Goal: Contribute content

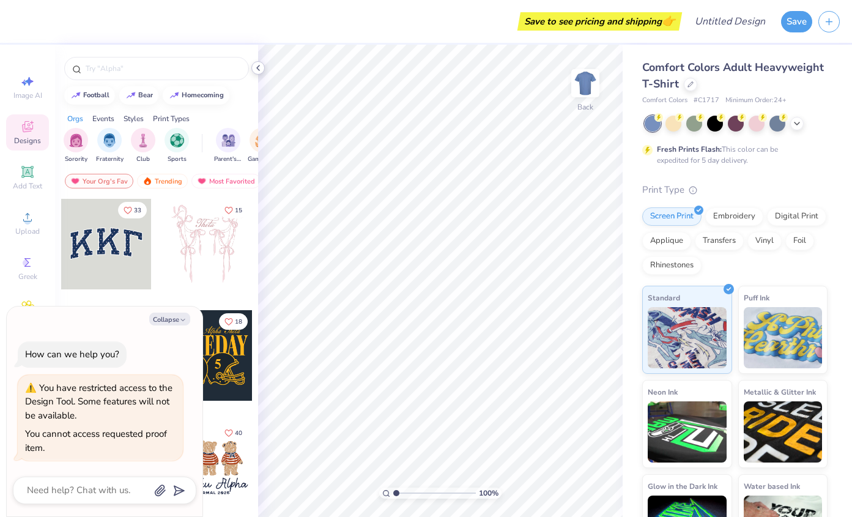
click at [261, 66] on icon at bounding box center [258, 68] width 10 height 10
type textarea "x"
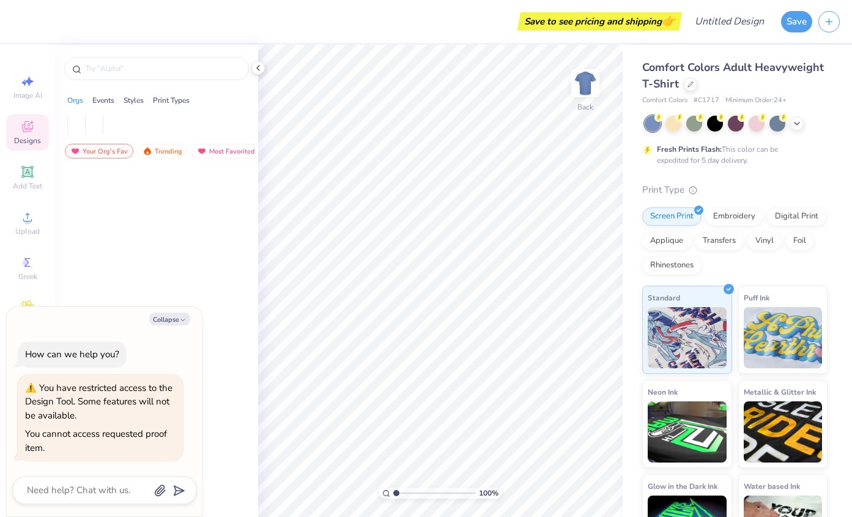
type textarea "x"
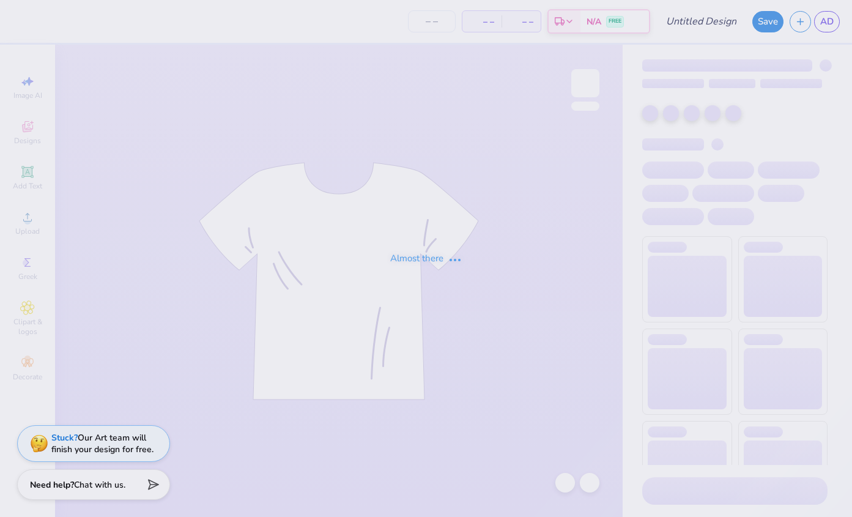
type input "gy floridance 1989 bw"
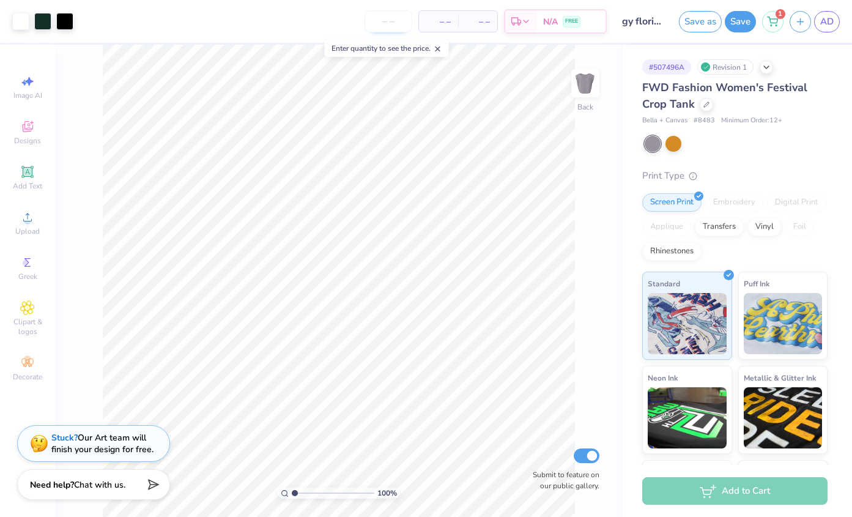
click at [383, 27] on input "number" at bounding box center [389, 21] width 48 height 22
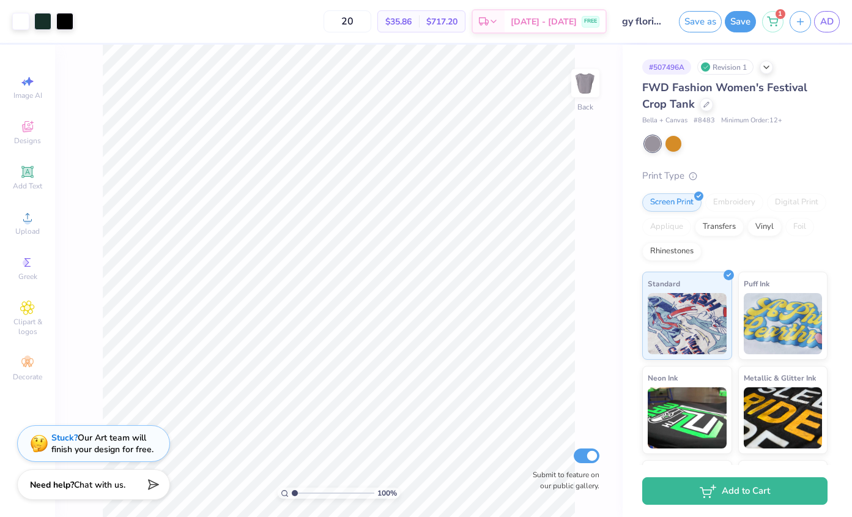
type input "20"
